Goal: Entertainment & Leisure: Consume media (video, audio)

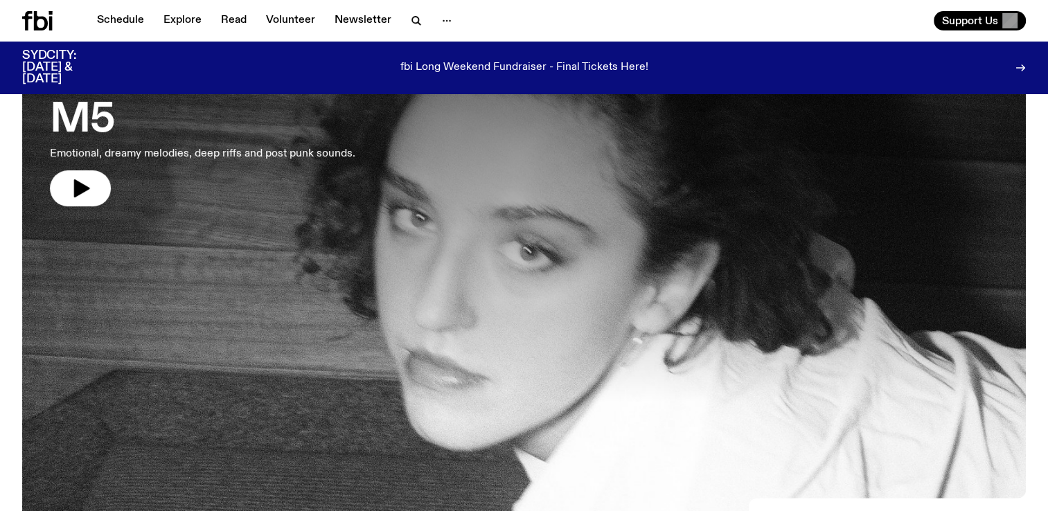
scroll to position [138, 0]
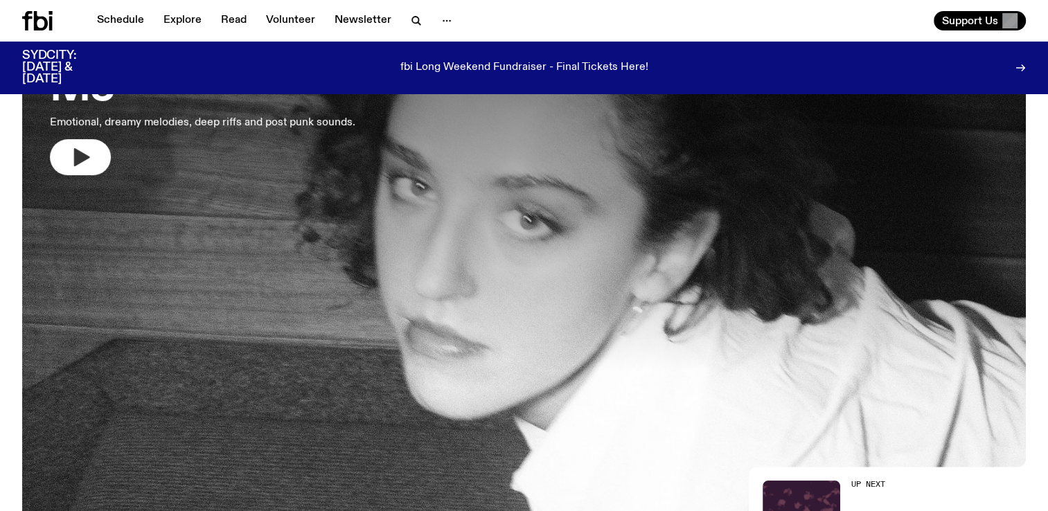
click at [80, 154] on icon "button" at bounding box center [82, 157] width 16 height 18
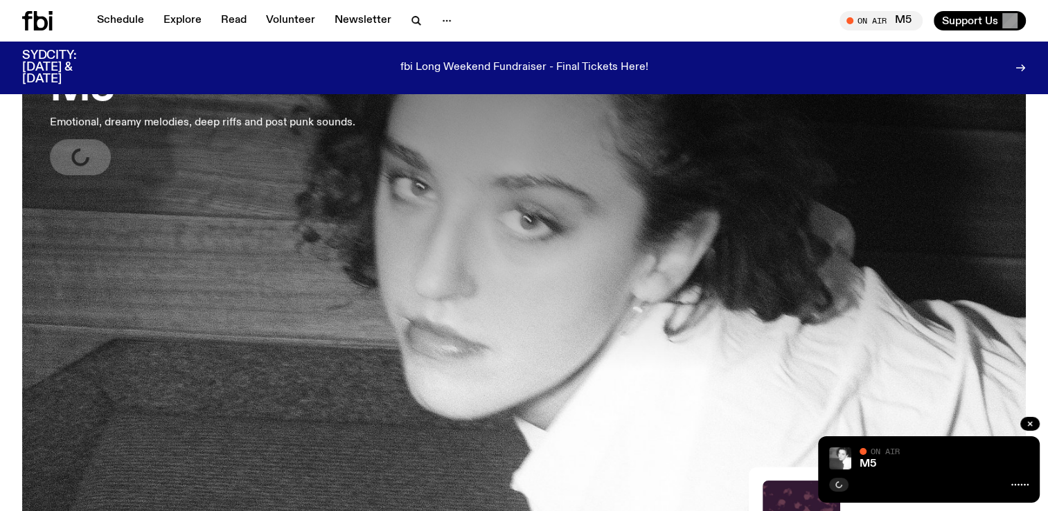
scroll to position [346, 0]
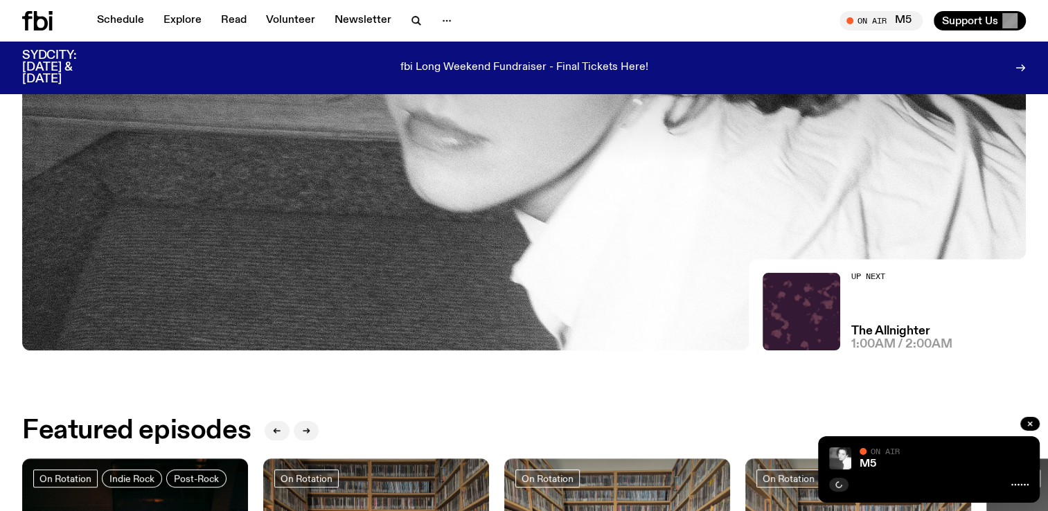
click at [1023, 485] on icon at bounding box center [1019, 484] width 17 height 11
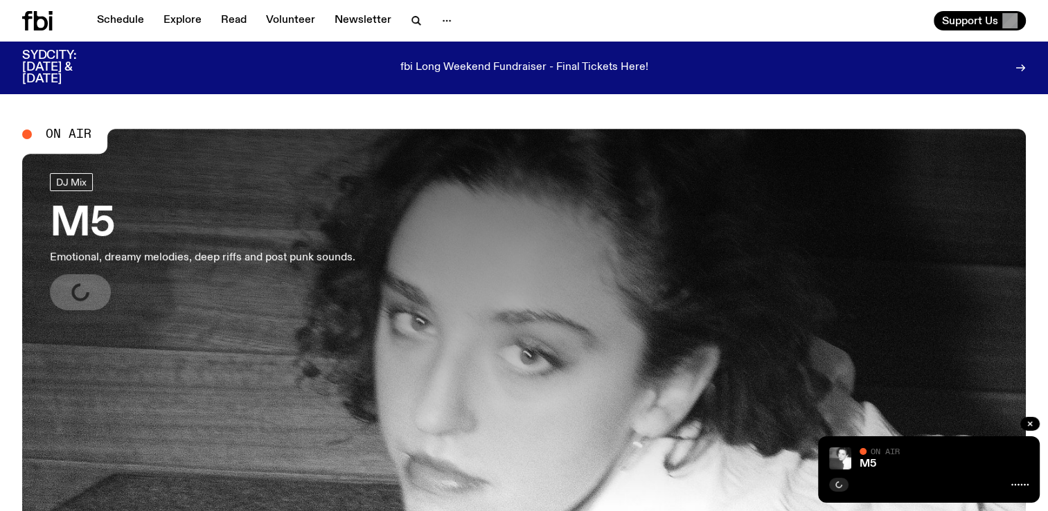
scroll to position [0, 0]
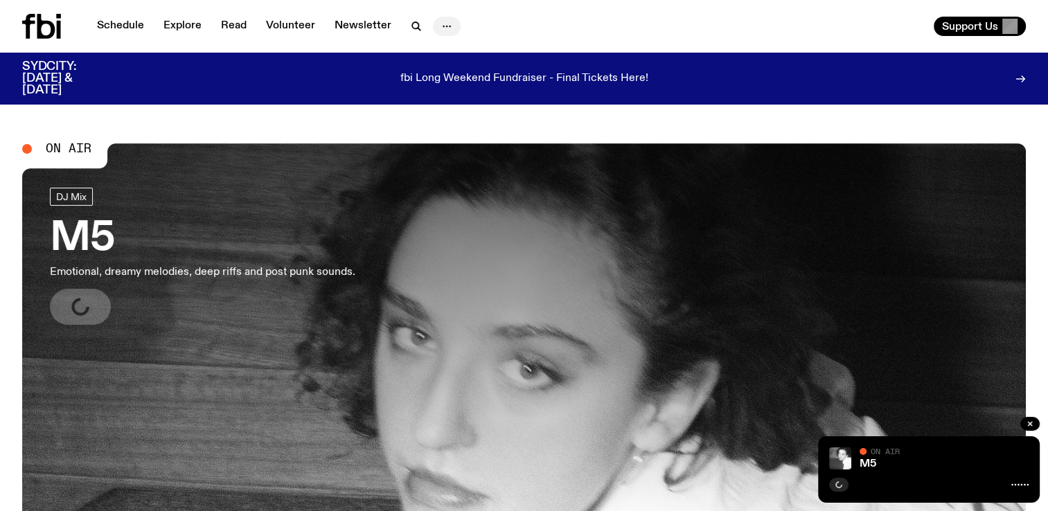
click at [449, 28] on icon "button" at bounding box center [446, 26] width 17 height 17
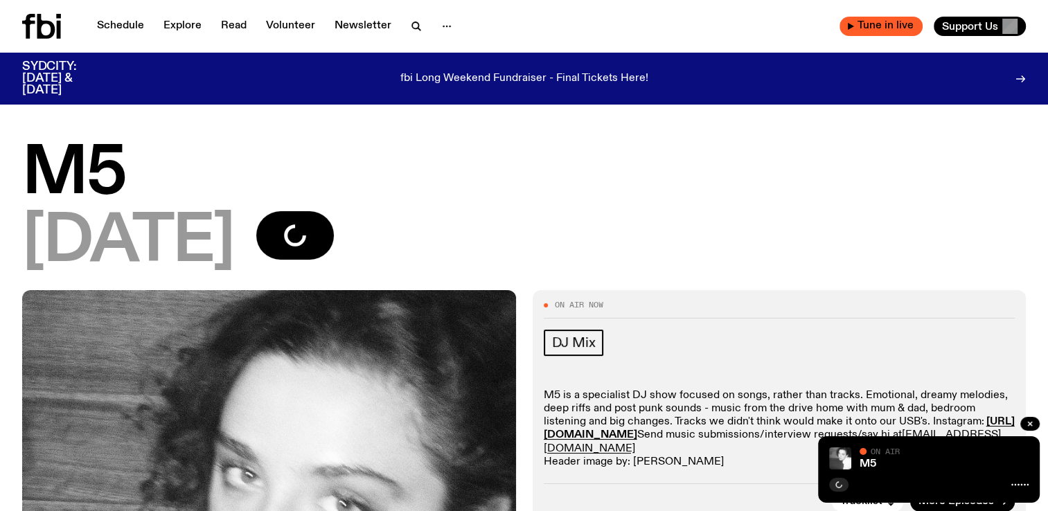
click at [848, 24] on icon "button" at bounding box center [851, 26] width 6 height 7
click at [850, 24] on icon "button" at bounding box center [850, 26] width 8 height 8
click at [756, 154] on h1 "M5" at bounding box center [523, 174] width 1003 height 62
click at [561, 245] on div "[DATE]" at bounding box center [523, 242] width 1003 height 62
click at [1031, 423] on icon "button" at bounding box center [1030, 424] width 8 height 8
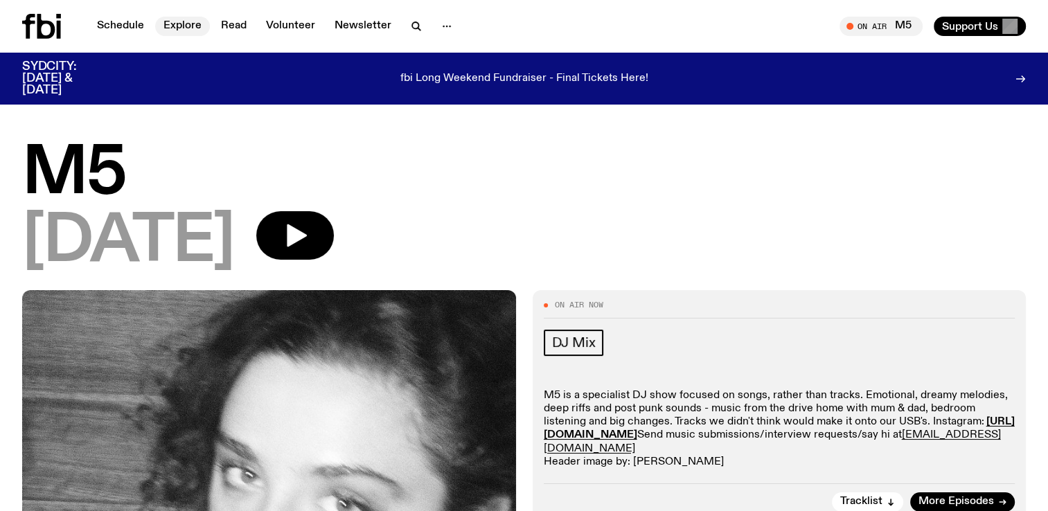
click at [180, 26] on link "Explore" at bounding box center [182, 26] width 55 height 19
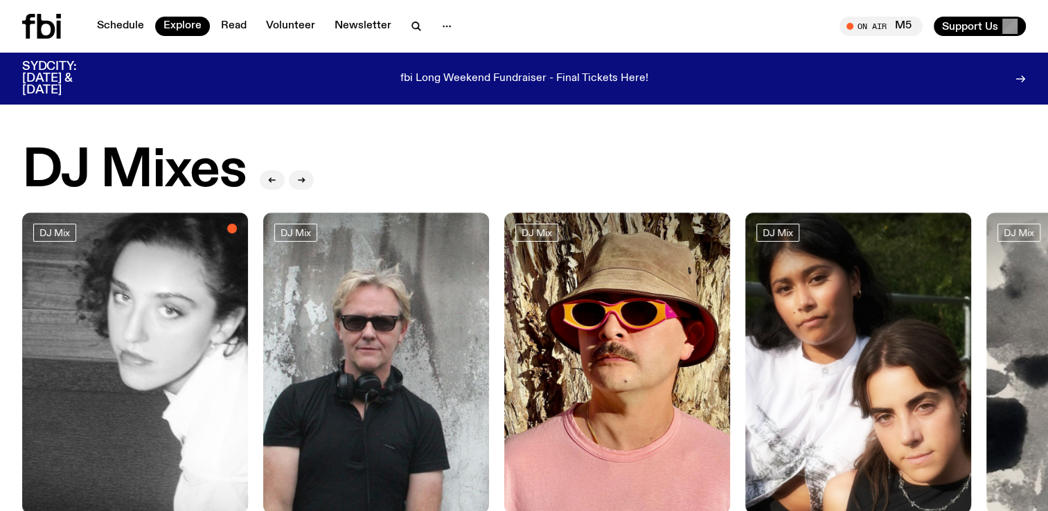
drag, startPoint x: 800, startPoint y: 301, endPoint x: 382, endPoint y: 321, distance: 419.4
click at [382, 321] on div "DJ Mix M5 [DATE] DJ Mix Souled Out [DATE] DJ Mix Loose Joints [DATE] DJ Mix pat…" at bounding box center [523, 380] width 1003 height 334
